Goal: Transaction & Acquisition: Purchase product/service

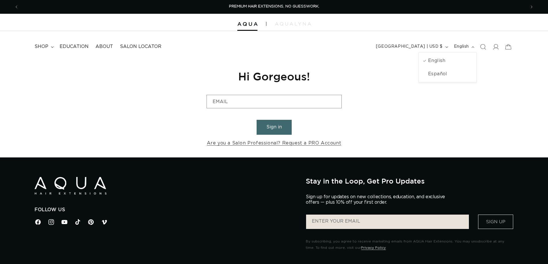
click at [467, 46] on span "English" at bounding box center [461, 47] width 15 height 6
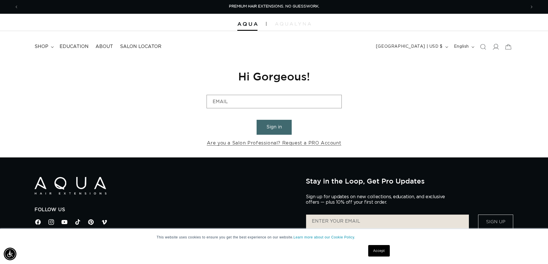
click at [500, 46] on span at bounding box center [496, 47] width 13 height 13
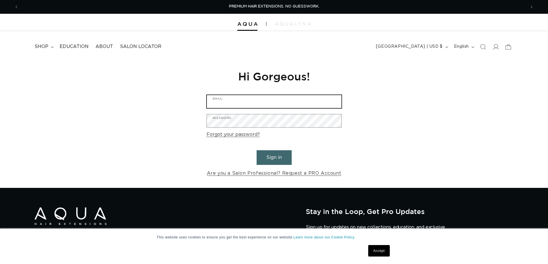
type input "olivialeal23@gmail.com"
click at [278, 158] on button "Sign in" at bounding box center [274, 158] width 35 height 15
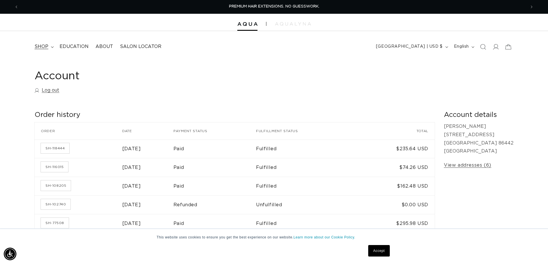
click at [39, 42] on summary "shop" at bounding box center [43, 46] width 25 height 13
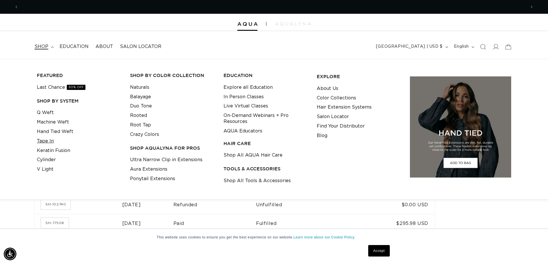
scroll to position [0, 507]
click at [50, 152] on link "Keratin Fusion" at bounding box center [53, 150] width 33 height 9
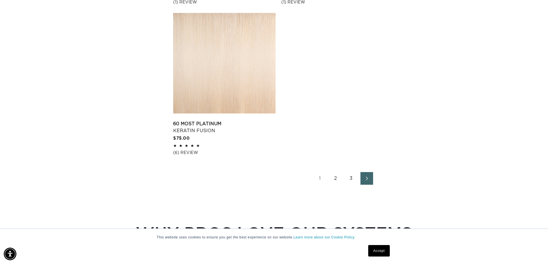
scroll to position [979, 0]
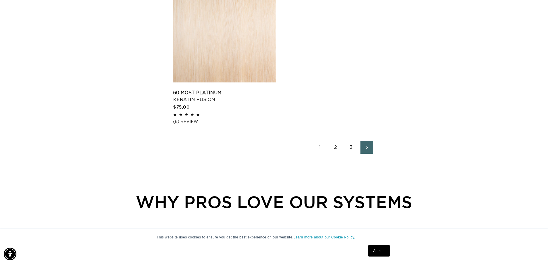
click at [336, 146] on link "2" at bounding box center [336, 147] width 13 height 13
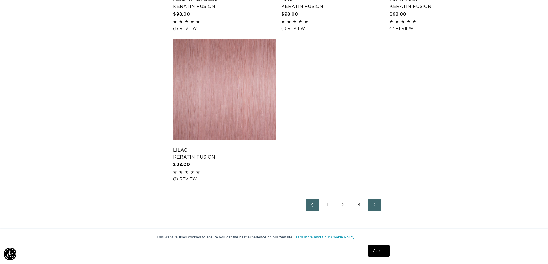
scroll to position [0, 507]
click at [360, 203] on link "3" at bounding box center [359, 205] width 13 height 13
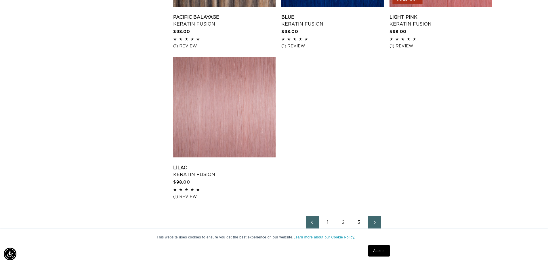
scroll to position [843, 0]
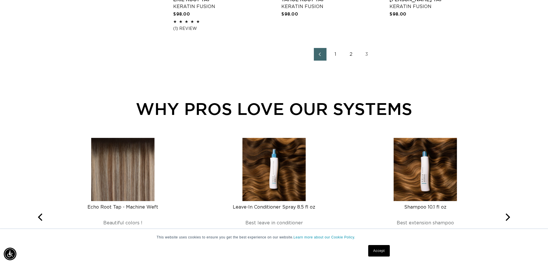
scroll to position [0, 507]
click at [349, 54] on link "2" at bounding box center [351, 54] width 13 height 13
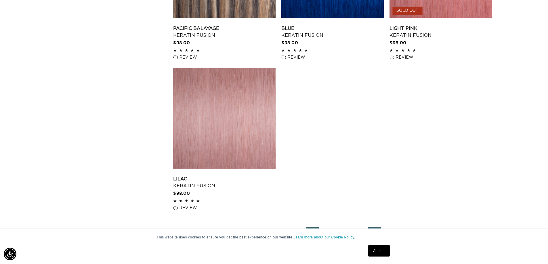
scroll to position [0, 507]
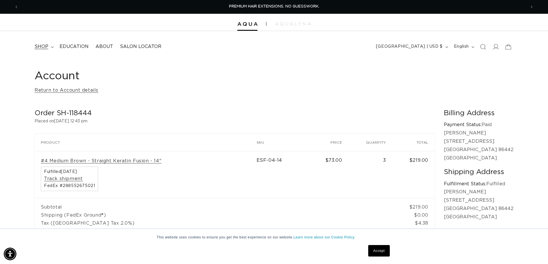
click at [43, 42] on summary "shop" at bounding box center [43, 46] width 25 height 13
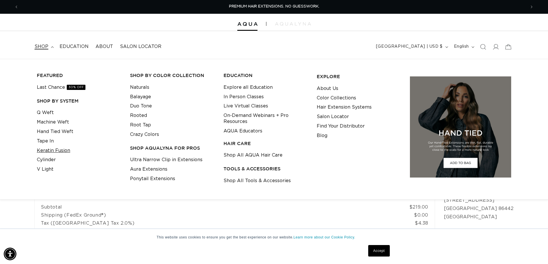
click at [51, 153] on link "Keratin Fusion" at bounding box center [53, 150] width 33 height 9
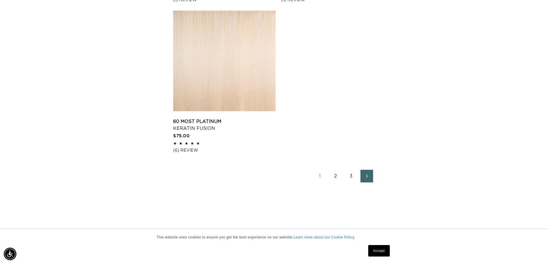
scroll to position [0, 507]
click at [349, 172] on link "3" at bounding box center [351, 176] width 13 height 13
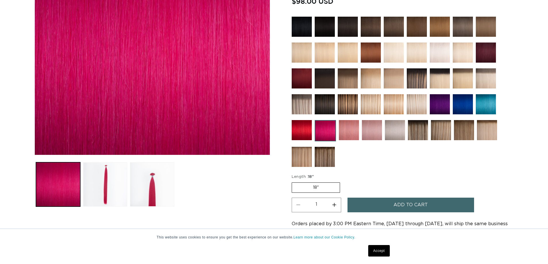
scroll to position [201, 0]
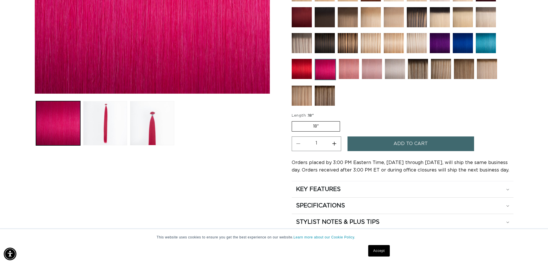
click at [320, 128] on label "18" Variant sold out or unavailable" at bounding box center [316, 126] width 48 height 10
click at [294, 121] on input "18" Variant sold out or unavailable" at bounding box center [293, 120] width 0 height 0
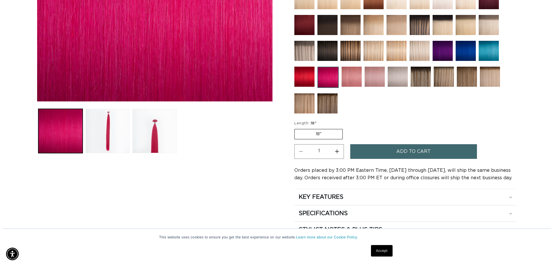
scroll to position [288, 0]
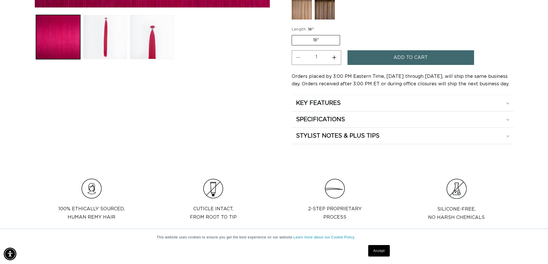
click at [377, 54] on button "Add to cart" at bounding box center [411, 57] width 127 height 15
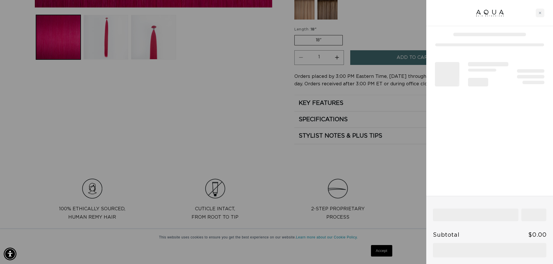
scroll to position [0, 1023]
click at [401, 183] on div at bounding box center [276, 132] width 553 height 264
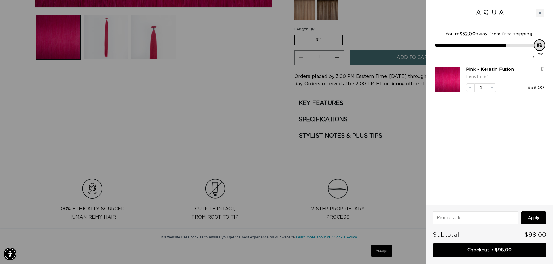
click at [234, 115] on div at bounding box center [276, 132] width 553 height 264
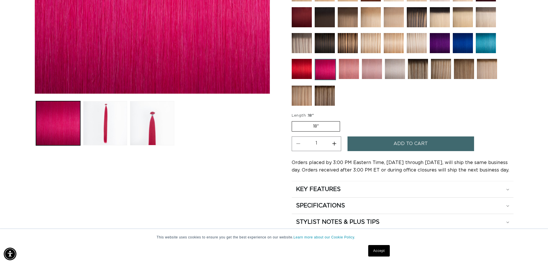
scroll to position [0, 0]
click at [350, 73] on img at bounding box center [349, 69] width 20 height 20
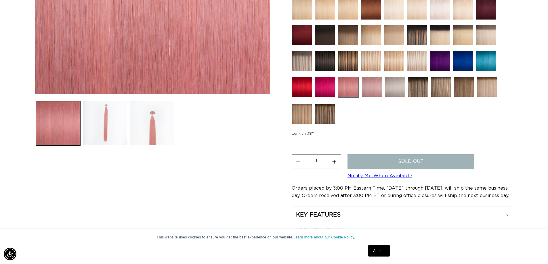
scroll to position [0, 507]
click at [374, 89] on img at bounding box center [372, 87] width 20 height 20
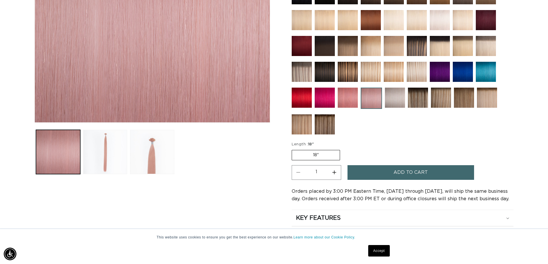
scroll to position [0, 507]
click at [140, 93] on img "Gallery Viewer" at bounding box center [152, 15] width 235 height 216
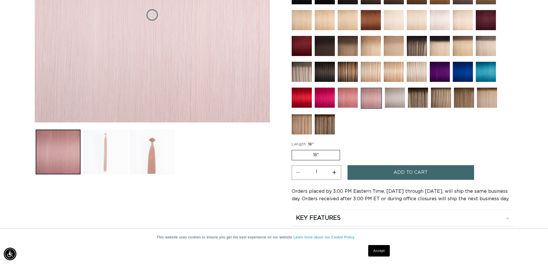
click at [119, 138] on button "Load image 2 in gallery view" at bounding box center [105, 152] width 44 height 44
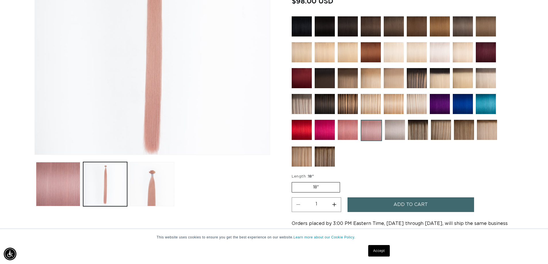
scroll to position [166, 0]
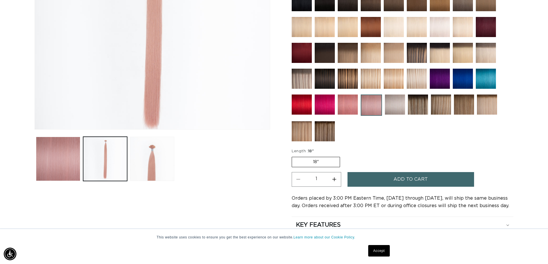
click at [351, 113] on img at bounding box center [348, 105] width 20 height 20
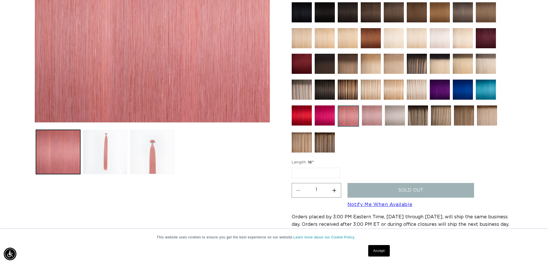
scroll to position [0, 507]
click at [370, 117] on img at bounding box center [372, 116] width 20 height 20
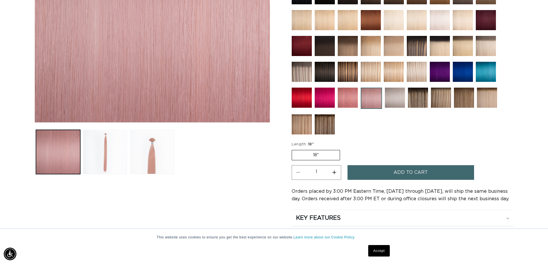
click at [369, 168] on button "Add to cart" at bounding box center [411, 172] width 127 height 15
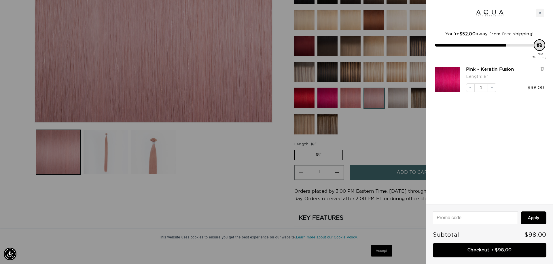
scroll to position [0, 512]
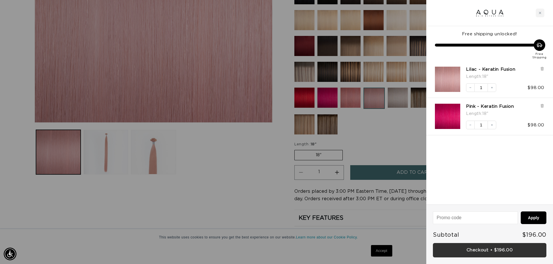
click at [502, 251] on link "Checkout • $196.00" at bounding box center [489, 250] width 113 height 15
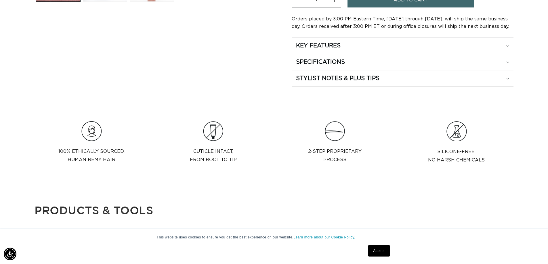
scroll to position [259, 0]
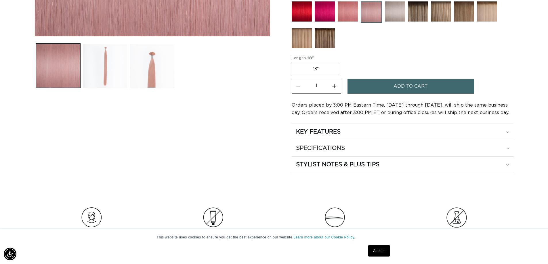
click at [506, 146] on div "SPECIFICATIONS" at bounding box center [402, 148] width 213 height 7
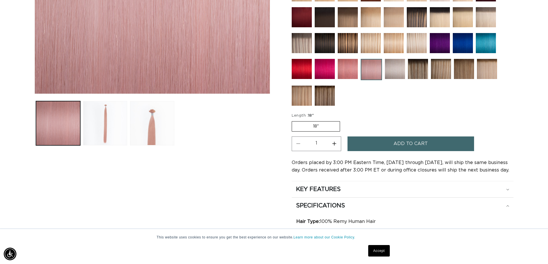
scroll to position [0, 507]
click at [321, 100] on img at bounding box center [325, 96] width 20 height 20
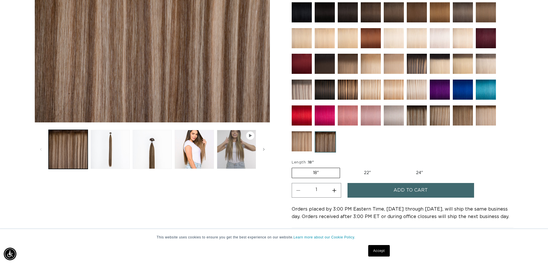
click at [376, 178] on label "22" Variant sold out or unavailable" at bounding box center [367, 173] width 49 height 10
click at [343, 167] on input "22" Variant sold out or unavailable" at bounding box center [343, 167] width 0 height 0
radio input "true"
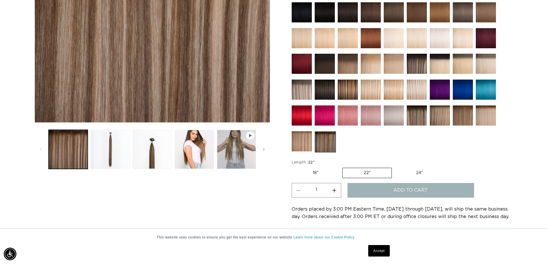
scroll to position [0, 507]
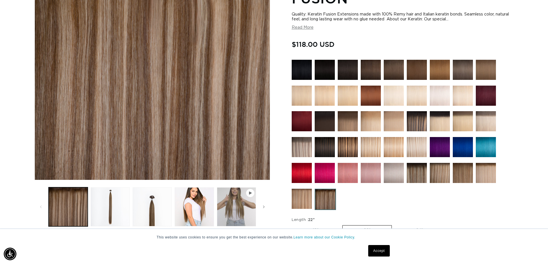
scroll to position [0, 1015]
click at [333, 176] on img at bounding box center [325, 173] width 20 height 20
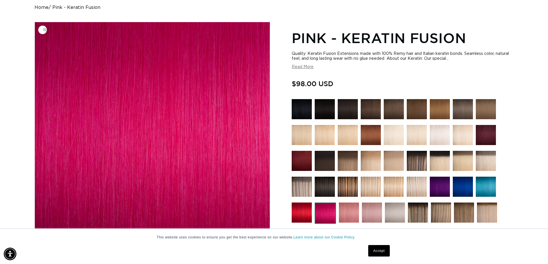
scroll to position [0, 1015]
click at [363, 219] on img at bounding box center [372, 213] width 20 height 20
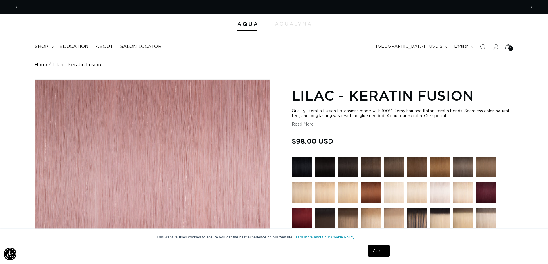
scroll to position [0, 507]
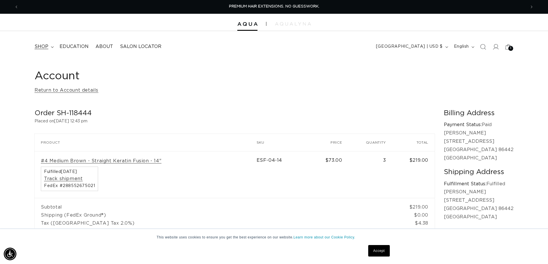
click at [37, 45] on span "shop" at bounding box center [42, 47] width 14 height 6
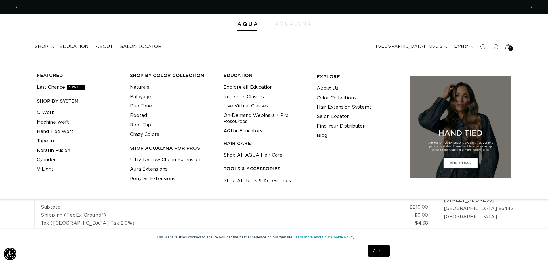
scroll to position [0, 507]
click at [51, 151] on link "Keratin Fusion" at bounding box center [53, 150] width 33 height 9
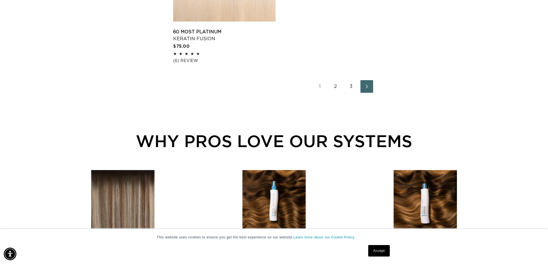
scroll to position [1122, 0]
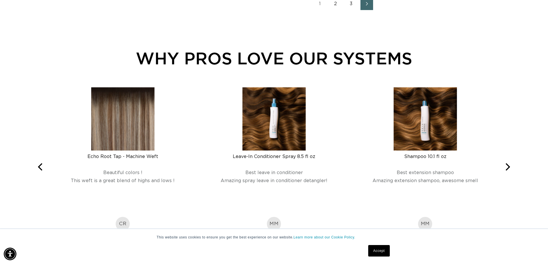
click at [345, 10] on link "3" at bounding box center [351, 3] width 13 height 13
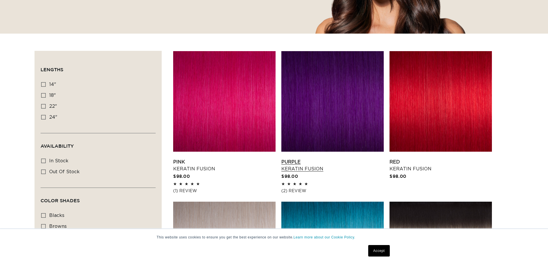
scroll to position [144, 0]
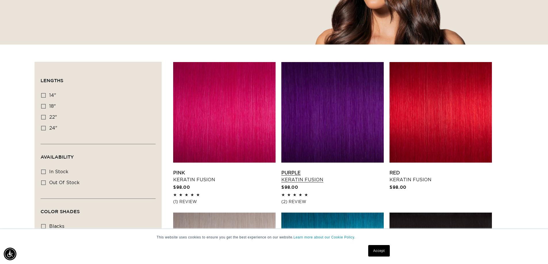
click at [340, 170] on link "Purple Keratin Fusion" at bounding box center [332, 177] width 102 height 14
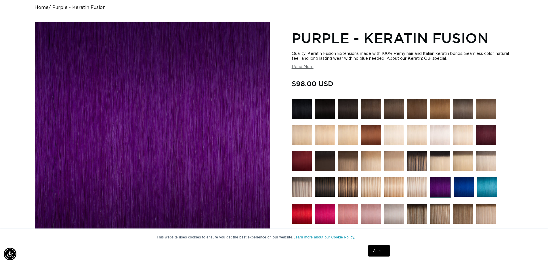
scroll to position [0, 507]
click at [371, 128] on img at bounding box center [371, 135] width 20 height 20
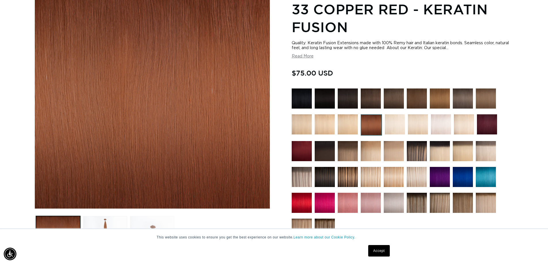
scroll to position [0, 1015]
click at [170, 226] on button "Load image 3 in gallery view" at bounding box center [152, 238] width 44 height 44
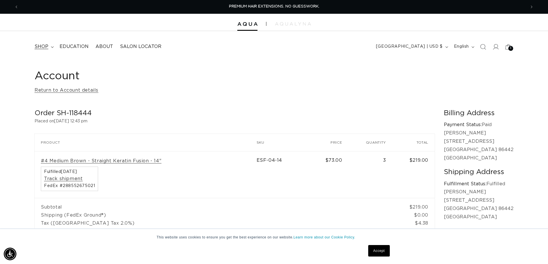
click at [50, 48] on summary "shop" at bounding box center [43, 46] width 25 height 13
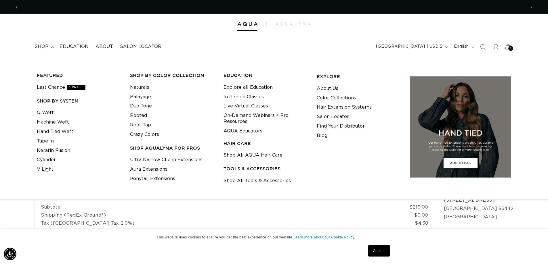
scroll to position [0, 507]
click at [49, 149] on link "Keratin Fusion" at bounding box center [53, 150] width 33 height 9
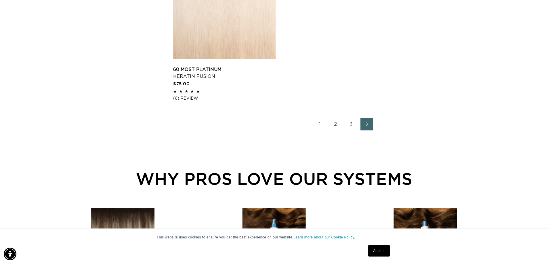
scroll to position [1065, 0]
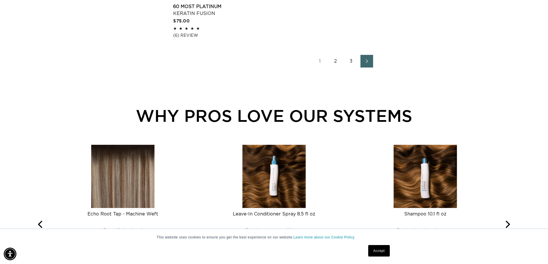
click at [338, 61] on link "2" at bounding box center [336, 61] width 13 height 13
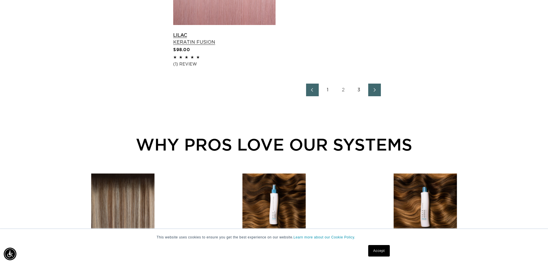
click at [218, 32] on link "Lilac Keratin Fusion" at bounding box center [224, 39] width 102 height 14
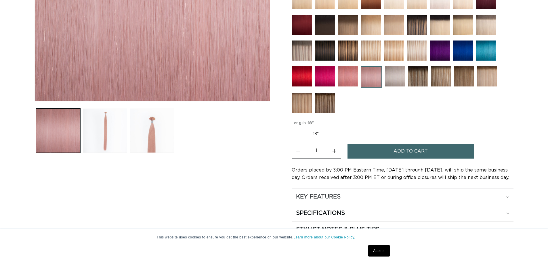
scroll to position [230, 0]
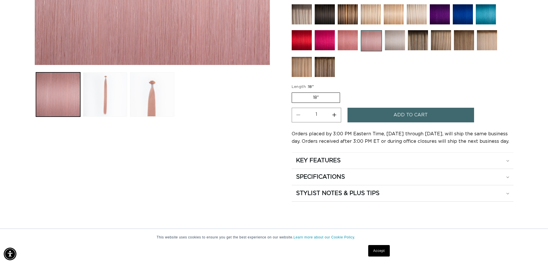
click at [394, 117] on span "Add to cart" at bounding box center [411, 115] width 34 height 15
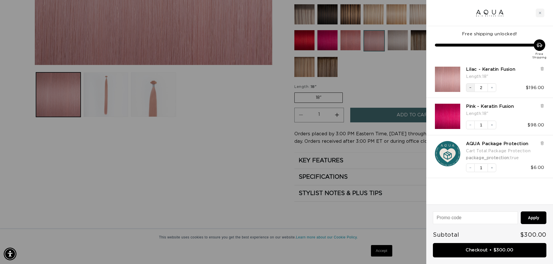
scroll to position [0, 1023]
click at [472, 89] on button "Decrease quantity" at bounding box center [470, 87] width 9 height 9
click at [471, 125] on icon "Decrease quantity" at bounding box center [469, 124] width 3 height 3
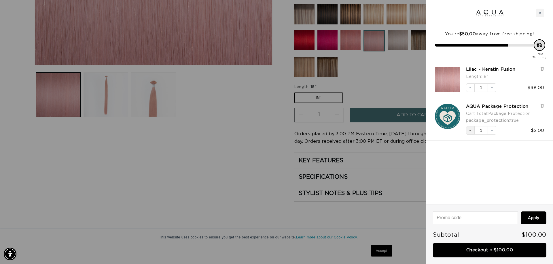
click at [470, 128] on button "Decrease quantity" at bounding box center [470, 130] width 9 height 9
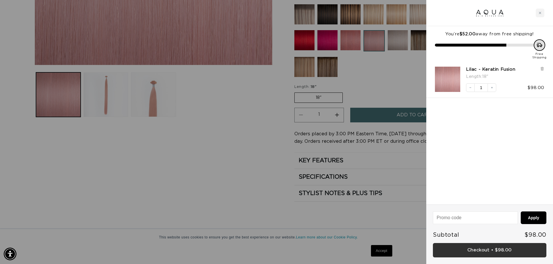
click at [515, 254] on link "Checkout • $98.00" at bounding box center [489, 250] width 113 height 15
